Goal: Navigation & Orientation: Understand site structure

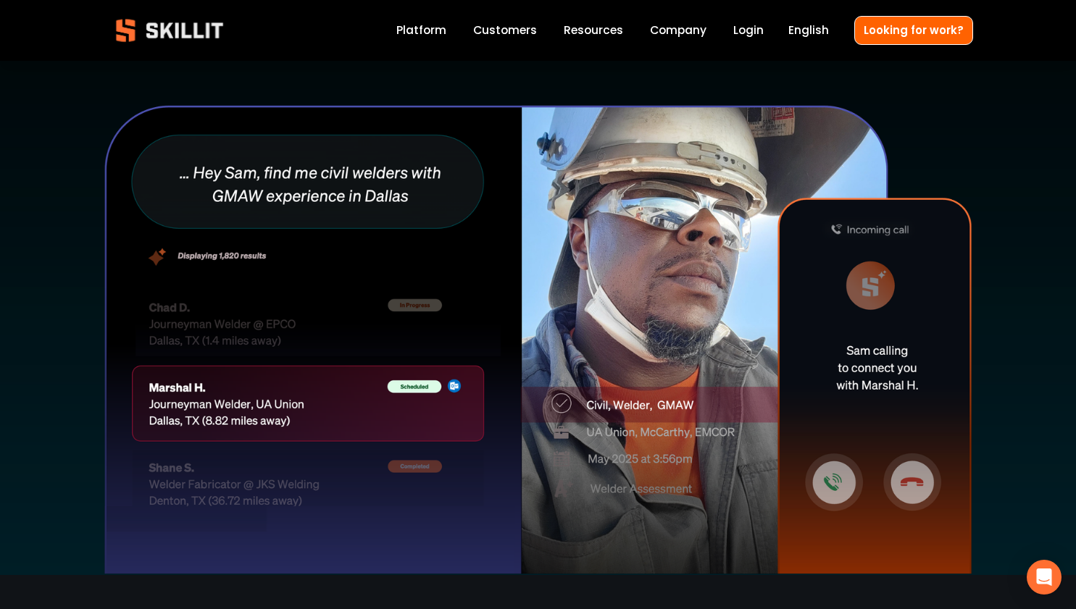
scroll to position [390, 0]
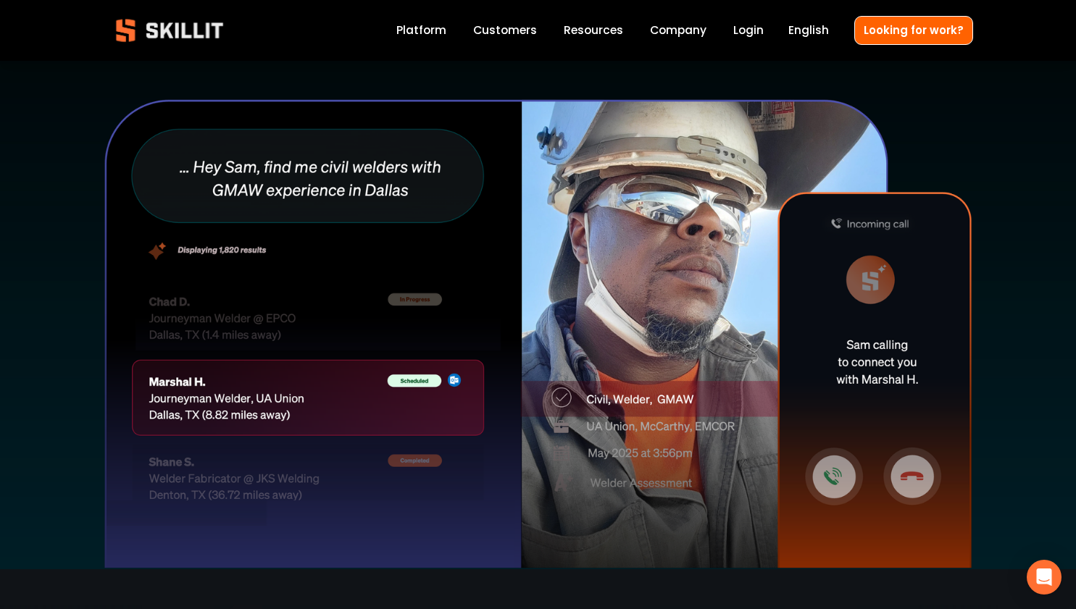
click at [428, 32] on link "Platform" at bounding box center [421, 31] width 50 height 20
